Goal: Information Seeking & Learning: Learn about a topic

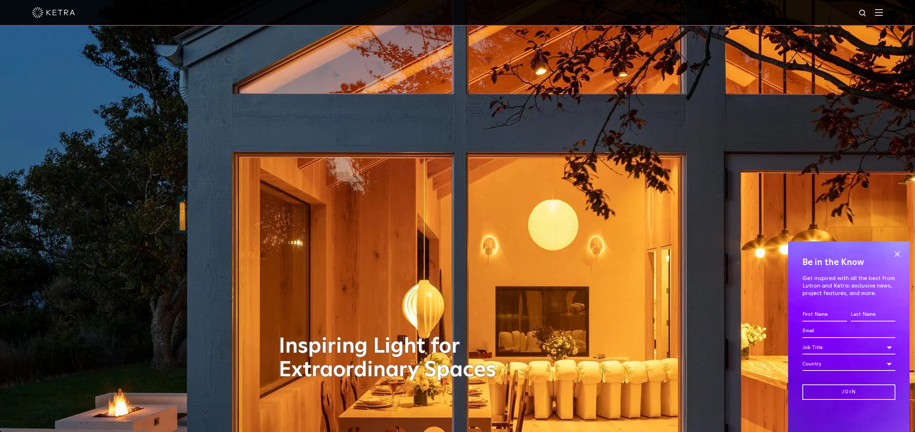
click at [878, 12] on img at bounding box center [879, 12] width 8 height 7
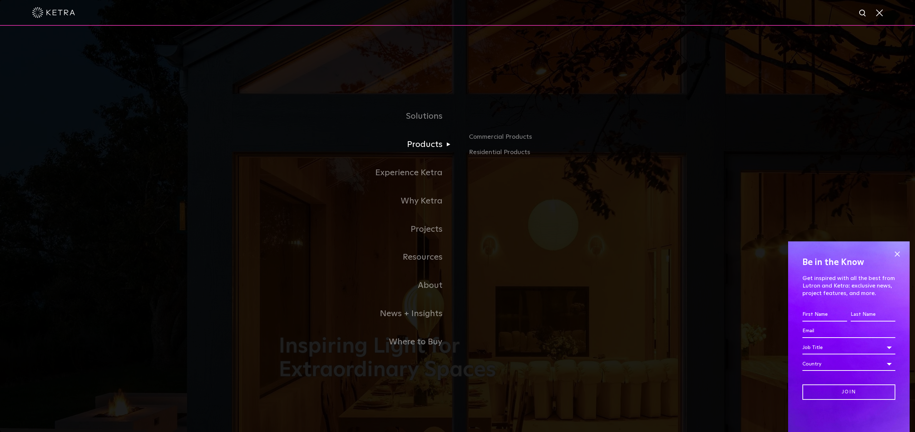
click at [429, 140] on link "Products" at bounding box center [368, 144] width 179 height 28
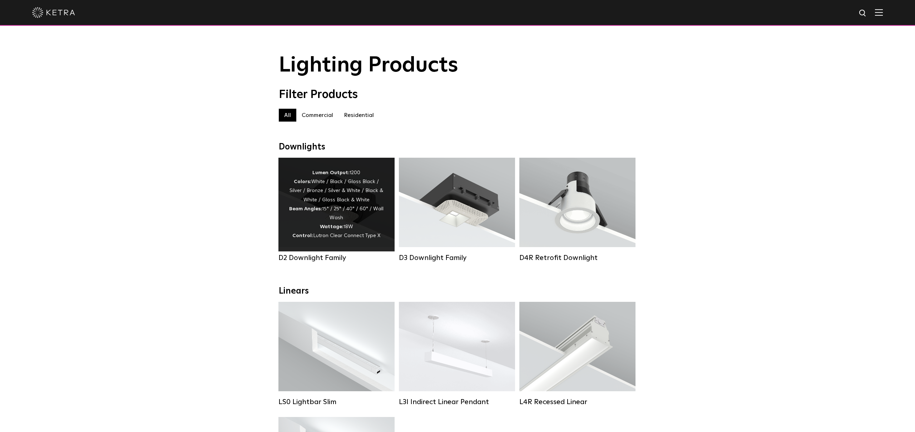
click at [356, 196] on div "Lumen Output: 1200 Colors: White / Black / Gloss Black / Silver / Bronze / Silv…" at bounding box center [336, 204] width 95 height 72
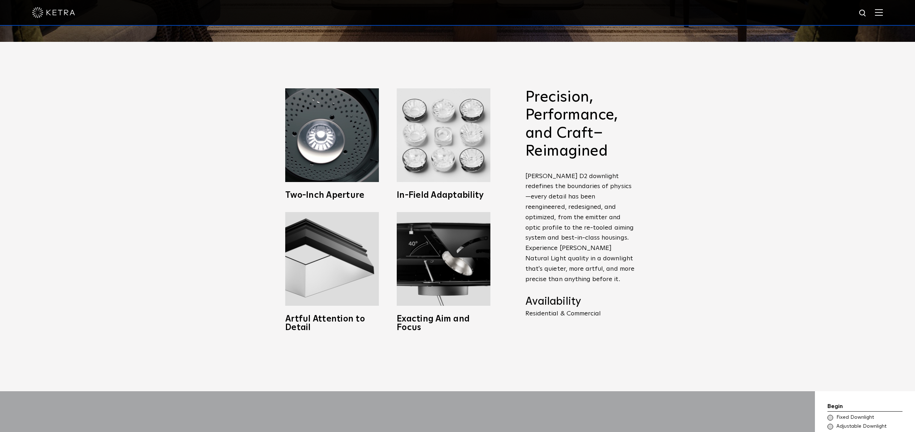
scroll to position [390, 0]
